Goal: Task Accomplishment & Management: Complete application form

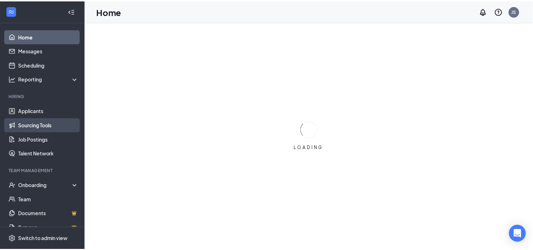
scroll to position [10, 0]
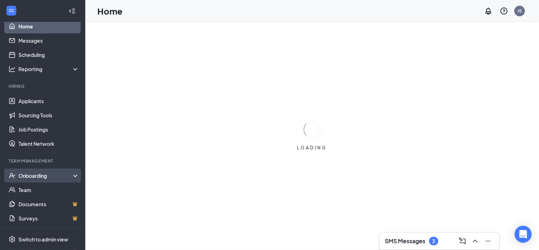
click at [40, 176] on div "Onboarding" at bounding box center [45, 175] width 55 height 7
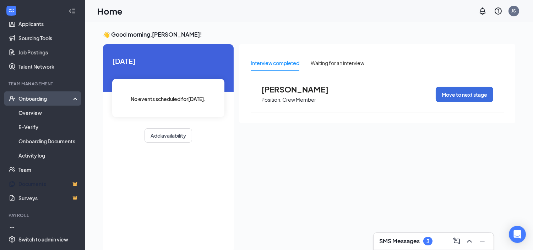
scroll to position [99, 0]
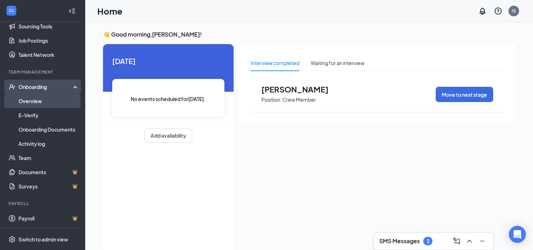
click at [43, 98] on link "Overview" at bounding box center [48, 101] width 61 height 14
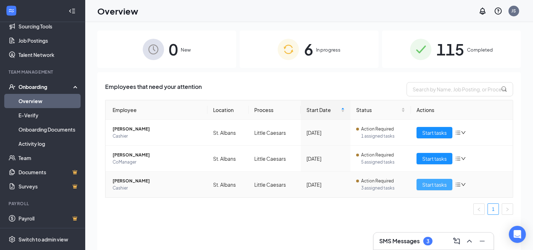
click at [429, 183] on span "Start tasks" at bounding box center [434, 184] width 25 height 8
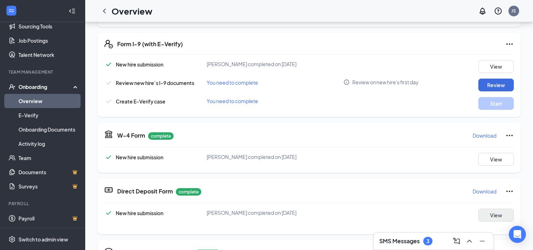
scroll to position [143, 0]
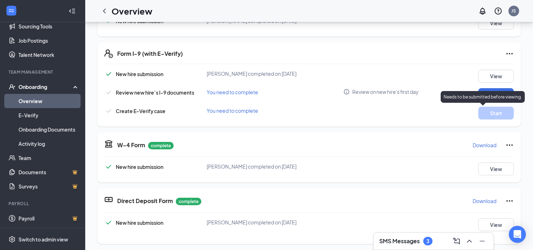
click at [492, 95] on p "Needs to be submitted before viewing." at bounding box center [483, 97] width 79 height 6
click at [490, 94] on button "Review" at bounding box center [497, 94] width 36 height 13
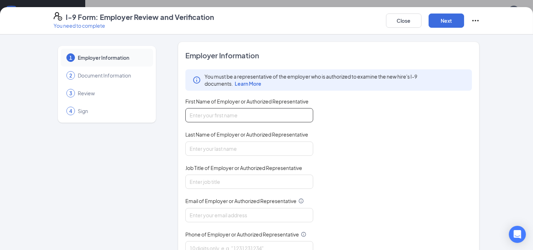
click at [232, 113] on input "First Name of Employer or Authorized Representative" at bounding box center [249, 115] width 128 height 14
type input "[PERSON_NAME]"
type input "Serra"
type input "general manager"
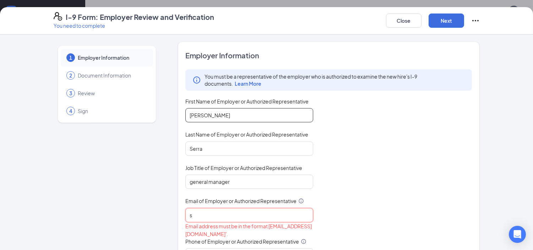
type input "[EMAIL_ADDRESS][DOMAIN_NAME]"
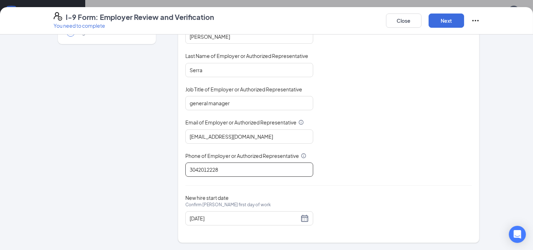
scroll to position [262, 0]
type input "3042012228"
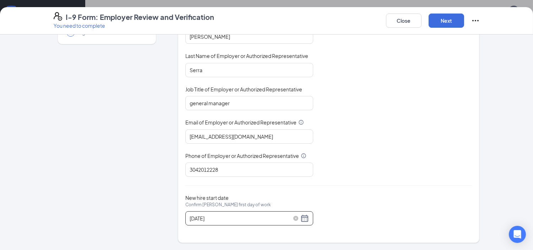
click at [301, 218] on div "[DATE]" at bounding box center [249, 218] width 119 height 9
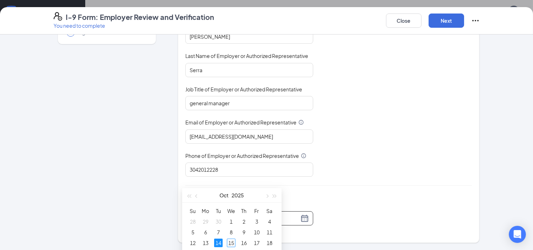
scroll to position [380, 0]
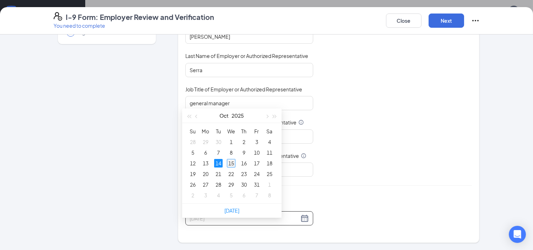
type input "[DATE]"
click at [232, 164] on div "15" at bounding box center [231, 163] width 9 height 9
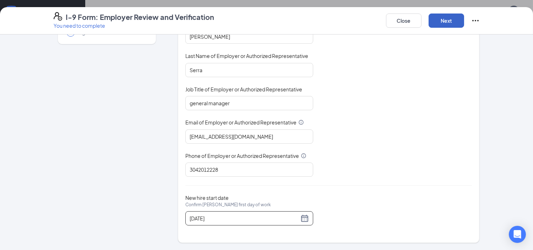
click at [449, 23] on button "Next" at bounding box center [447, 21] width 36 height 14
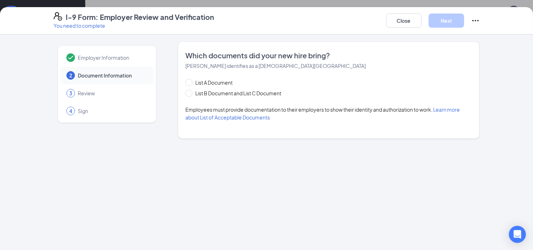
scroll to position [0, 0]
click at [235, 91] on span "List B Document and List C Document" at bounding box center [239, 93] width 92 height 8
click at [190, 91] on input "List B Document and List C Document" at bounding box center [187, 92] width 5 height 5
radio input "true"
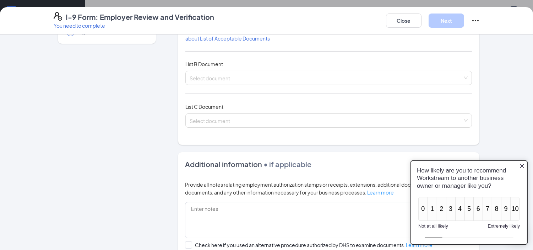
click at [523, 163] on icon "Close button" at bounding box center [522, 166] width 6 height 6
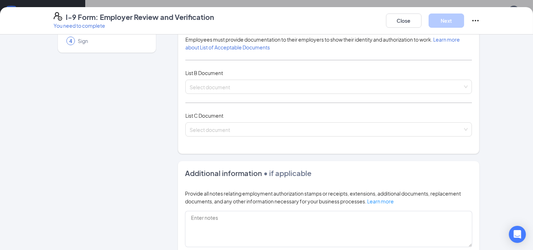
scroll to position [79, 0]
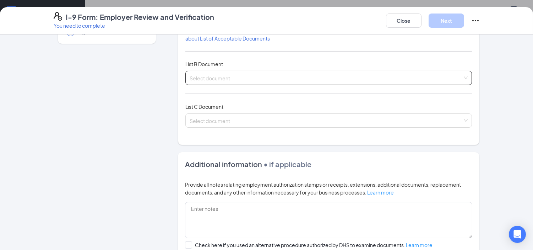
click at [339, 80] on input "search" at bounding box center [327, 76] width 274 height 11
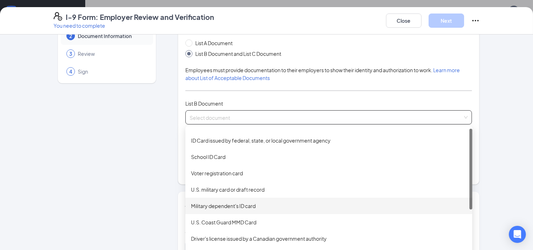
scroll to position [0, 0]
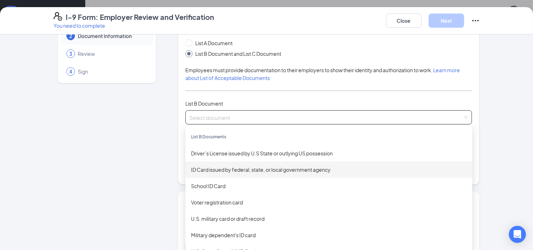
click at [281, 170] on div "ID Card issued by federal, state, or local government agency" at bounding box center [329, 170] width 276 height 8
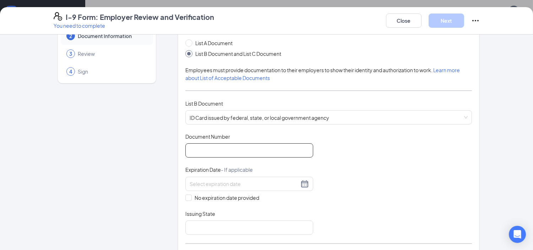
click at [252, 153] on input "Document Number" at bounding box center [249, 150] width 128 height 14
click at [244, 149] on input "Document Number" at bounding box center [249, 150] width 128 height 14
type input "100868ww2808"
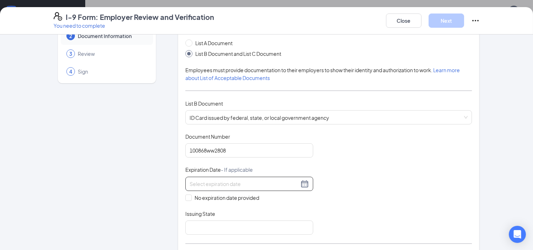
click at [199, 182] on input at bounding box center [244, 184] width 109 height 8
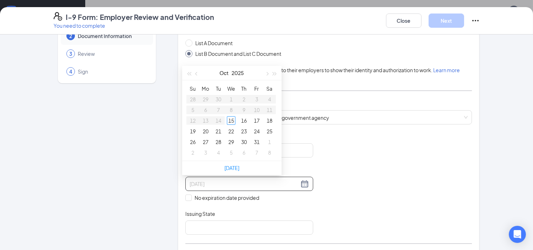
type input "[DATE]"
click at [251, 182] on input at bounding box center [244, 184] width 109 height 8
type input "[DATE]"
click at [336, 167] on div "Document Title ID Card issued by federal, state, or local government agency Doc…" at bounding box center [328, 184] width 287 height 102
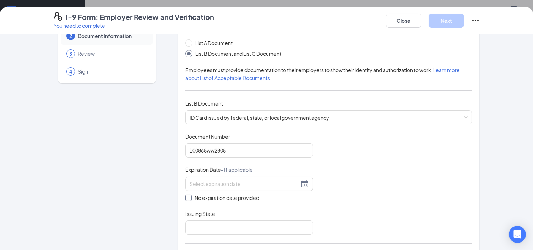
click at [264, 194] on label "No expiration date provided" at bounding box center [249, 198] width 128 height 8
click at [190, 194] on input "No expiration date provided" at bounding box center [187, 196] width 5 height 5
click at [363, 204] on div "Document Title ID Card issued by federal, state, or local government agency Doc…" at bounding box center [328, 184] width 287 height 103
click at [311, 188] on div "Document Title ID Card issued by federal, state, or local government agency Doc…" at bounding box center [328, 184] width 287 height 103
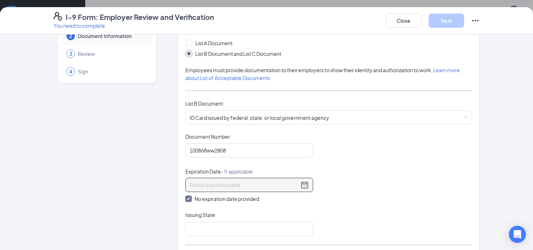
click at [305, 183] on div at bounding box center [249, 184] width 119 height 9
drag, startPoint x: 305, startPoint y: 183, endPoint x: 299, endPoint y: 183, distance: 6.1
click at [301, 183] on div at bounding box center [249, 184] width 119 height 9
click at [192, 198] on span "No expiration date provided" at bounding box center [227, 199] width 70 height 8
click at [190, 198] on input "No expiration date provided" at bounding box center [187, 197] width 5 height 5
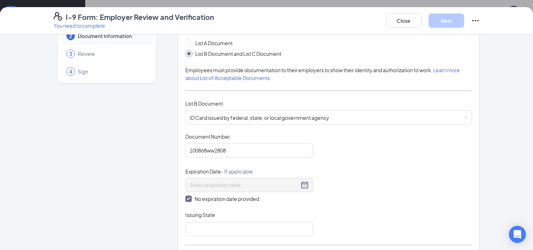
checkbox input "false"
click at [304, 186] on div at bounding box center [249, 183] width 119 height 9
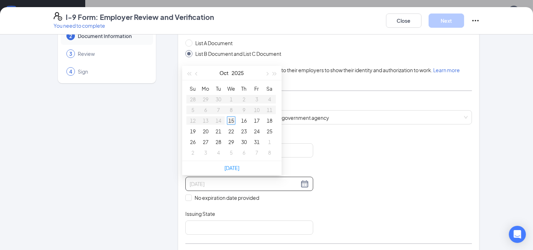
type input "[DATE]"
click at [196, 75] on span "button" at bounding box center [197, 74] width 4 height 4
click at [190, 73] on span "button" at bounding box center [189, 74] width 4 height 4
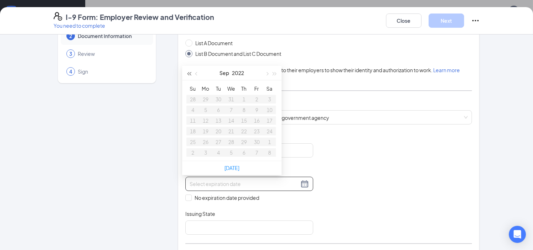
click at [190, 73] on span "button" at bounding box center [189, 74] width 4 height 4
click at [190, 74] on span "button" at bounding box center [189, 74] width 4 height 4
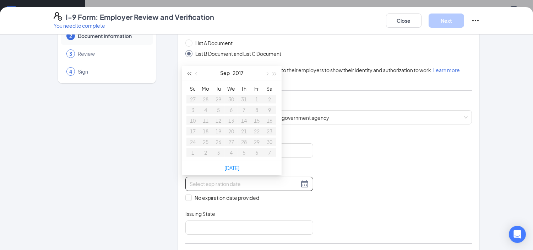
click at [190, 74] on span "button" at bounding box center [189, 74] width 4 height 4
click at [271, 72] on button "button" at bounding box center [275, 73] width 8 height 14
click at [272, 72] on button "button" at bounding box center [275, 73] width 8 height 14
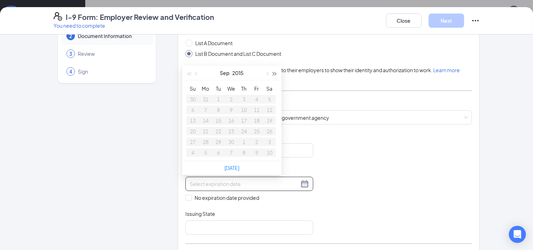
click at [273, 72] on span "button" at bounding box center [275, 74] width 4 height 4
click at [274, 73] on span "button" at bounding box center [275, 74] width 4 height 4
click at [275, 74] on span "button" at bounding box center [275, 74] width 4 height 4
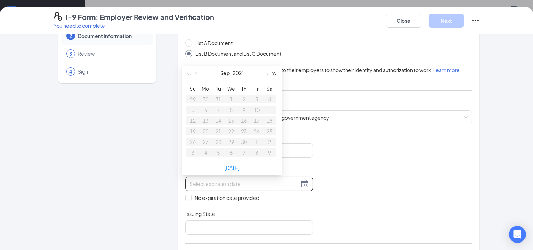
click at [275, 74] on span "button" at bounding box center [275, 74] width 4 height 4
click at [276, 74] on button "button" at bounding box center [275, 73] width 8 height 14
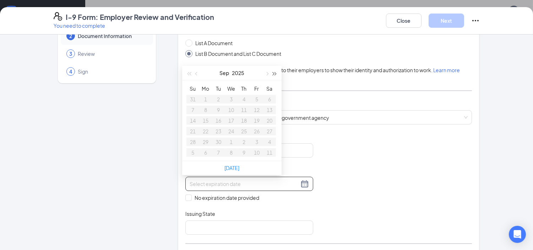
click at [276, 74] on button "button" at bounding box center [275, 73] width 8 height 14
click at [265, 73] on span "button" at bounding box center [267, 74] width 4 height 4
type input "[DATE]"
click at [190, 107] on div "8" at bounding box center [193, 110] width 9 height 9
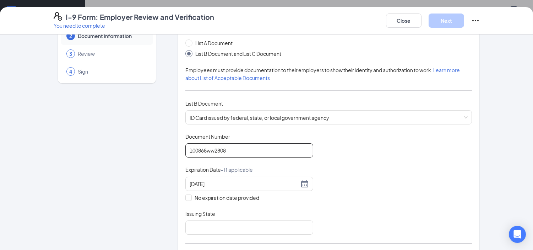
drag, startPoint x: 272, startPoint y: 149, endPoint x: 135, endPoint y: 135, distance: 137.5
click at [135, 135] on div "Employer Information 2 Document Information 3 Review 4 Sign Which documents did…" at bounding box center [267, 238] width 426 height 473
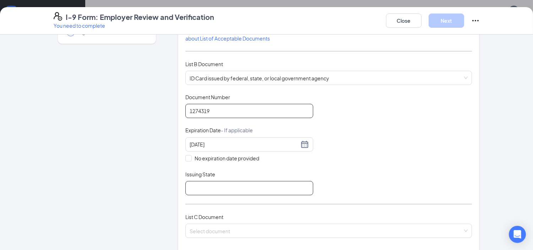
type input "1274319"
click at [228, 190] on input "Issuing State" at bounding box center [249, 188] width 128 height 14
type input "[US_STATE]"
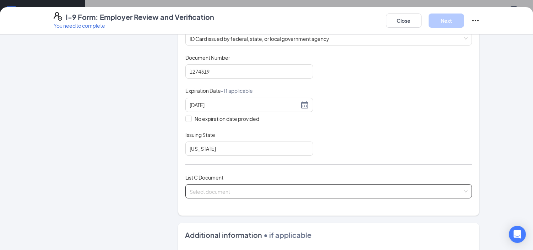
click at [249, 186] on input "search" at bounding box center [327, 189] width 274 height 11
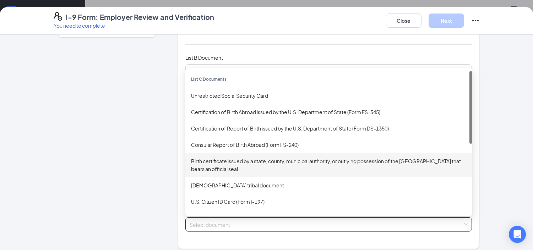
scroll to position [79, 0]
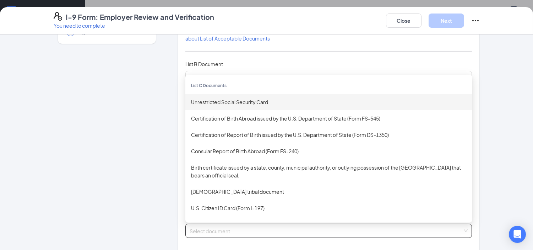
click at [250, 103] on div "Unrestricted Social Security Card" at bounding box center [329, 102] width 276 height 8
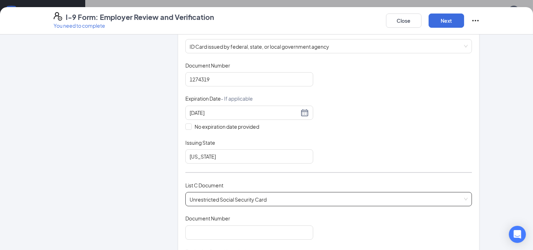
scroll to position [158, 0]
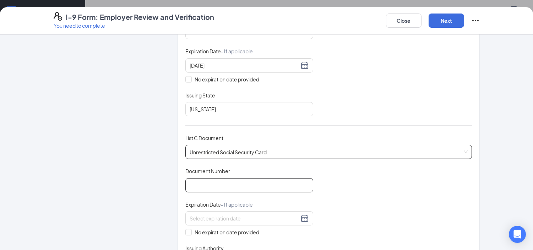
click at [232, 182] on input "Document Number" at bounding box center [249, 185] width 128 height 14
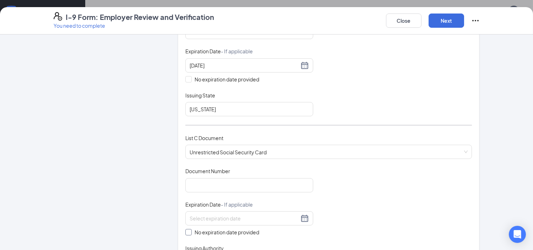
click at [188, 229] on span at bounding box center [188, 232] width 6 height 6
click at [188, 229] on input "No expiration date provided" at bounding box center [187, 231] width 5 height 5
checkbox input "true"
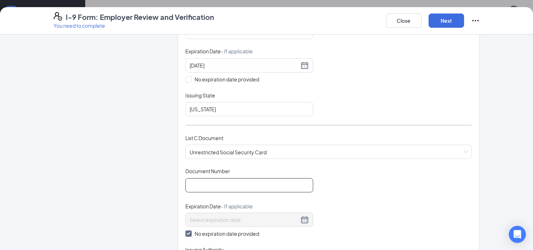
click at [208, 190] on input "Document Number" at bounding box center [249, 185] width 128 height 14
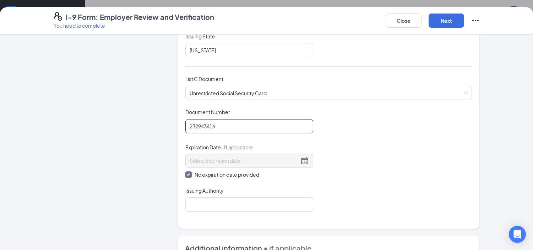
scroll to position [237, 0]
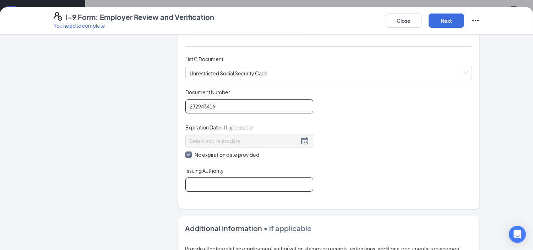
type input "232943416"
click at [206, 182] on input "Issuing Authority" at bounding box center [249, 184] width 128 height 14
type input "social security administration"
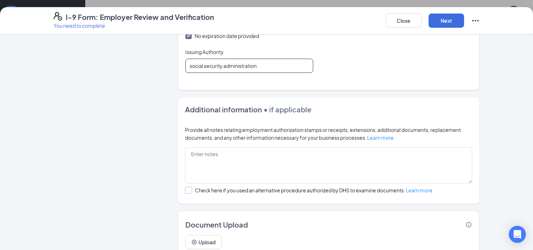
scroll to position [384, 0]
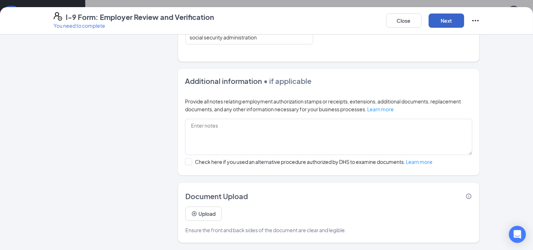
click at [442, 25] on button "Next" at bounding box center [447, 21] width 36 height 14
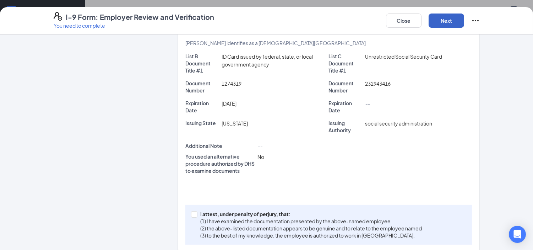
scroll to position [179, 0]
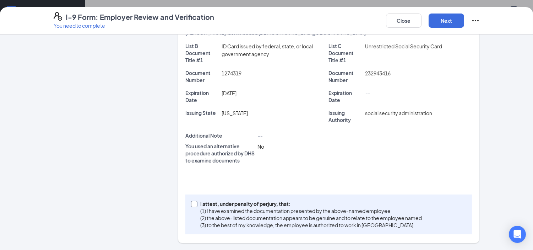
click at [193, 205] on input "I attest, under penalty of [PERSON_NAME], that: (1) I have examined the documen…" at bounding box center [193, 203] width 5 height 5
checkbox input "true"
click at [444, 22] on button "Next" at bounding box center [447, 21] width 36 height 14
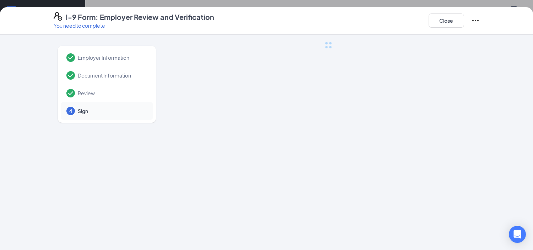
scroll to position [0, 0]
click at [86, 110] on span "Sign" at bounding box center [112, 110] width 68 height 7
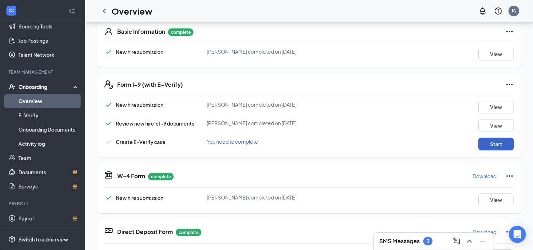
click at [490, 141] on button "Start" at bounding box center [497, 144] width 36 height 13
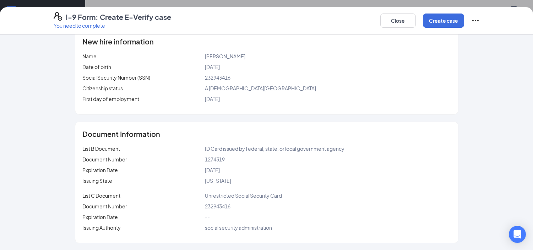
scroll to position [349, 0]
click at [427, 22] on button "Create case" at bounding box center [443, 21] width 41 height 14
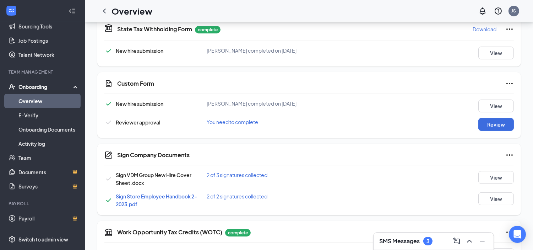
scroll to position [289, 0]
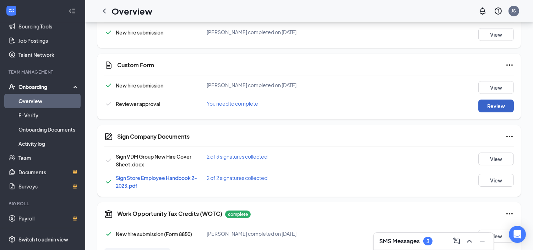
click at [481, 106] on button "Review" at bounding box center [497, 105] width 36 height 13
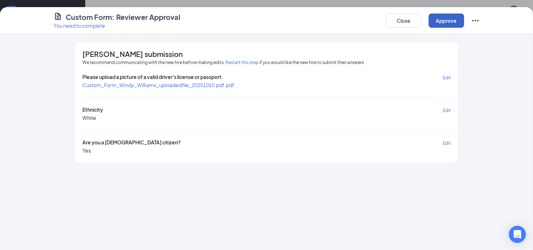
click at [443, 18] on button "Approve" at bounding box center [447, 21] width 36 height 14
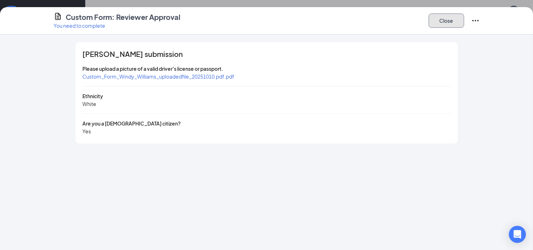
click at [443, 18] on button "Close" at bounding box center [447, 21] width 36 height 14
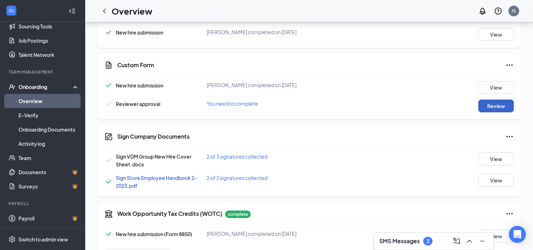
scroll to position [292, 0]
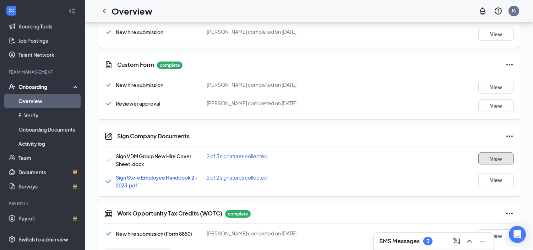
click at [482, 153] on button "View" at bounding box center [497, 158] width 36 height 13
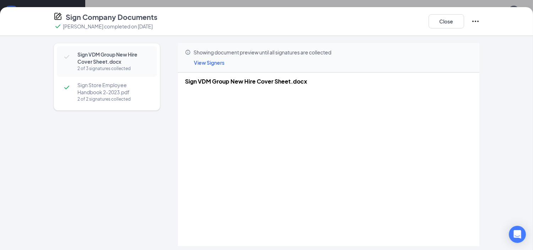
click at [102, 61] on span "Sign VDM Group New Hire Cover Sheet.docx" at bounding box center [113, 58] width 72 height 14
click at [438, 16] on button "Close" at bounding box center [447, 21] width 36 height 14
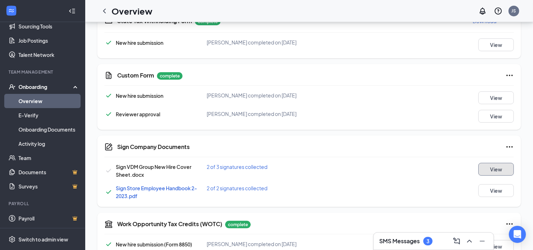
scroll to position [0, 0]
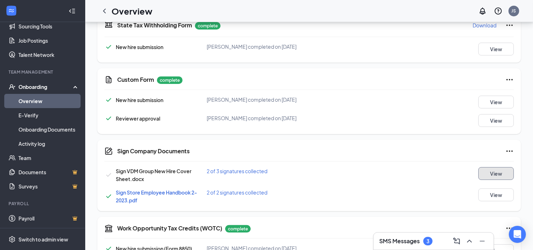
click at [491, 176] on button "View" at bounding box center [497, 173] width 36 height 13
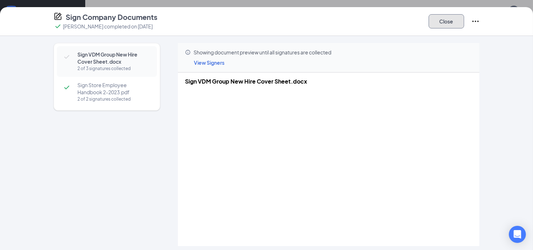
click at [459, 27] on button "Close" at bounding box center [447, 21] width 36 height 14
